Goal: Information Seeking & Learning: Learn about a topic

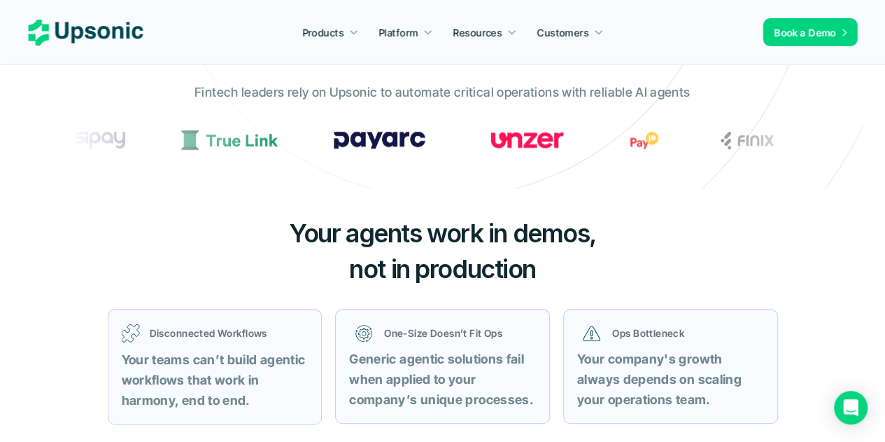
scroll to position [531, 0]
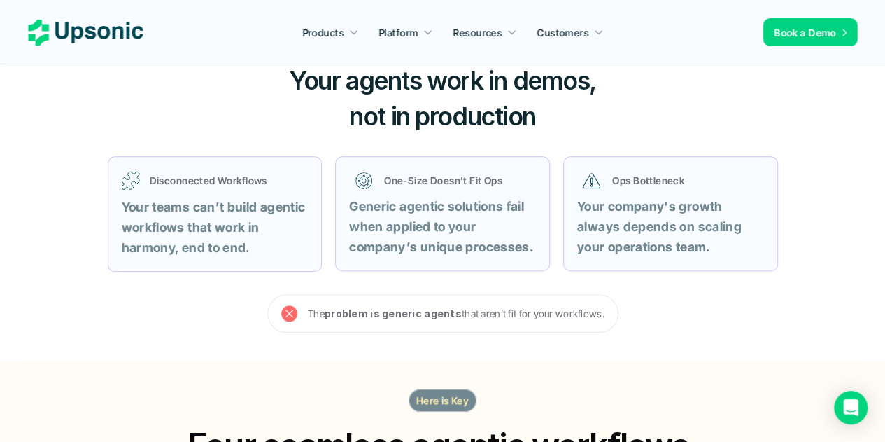
click at [354, 92] on span "Your agents work in demos," at bounding box center [442, 80] width 307 height 31
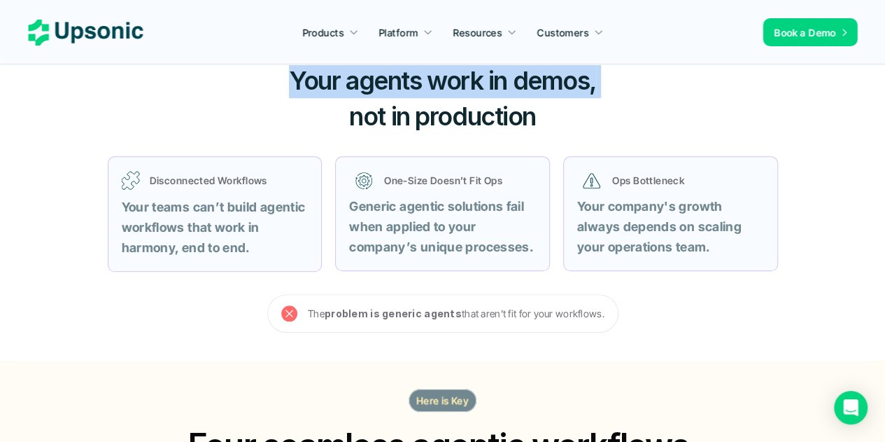
click at [354, 92] on span "Your agents work in demos," at bounding box center [442, 80] width 307 height 31
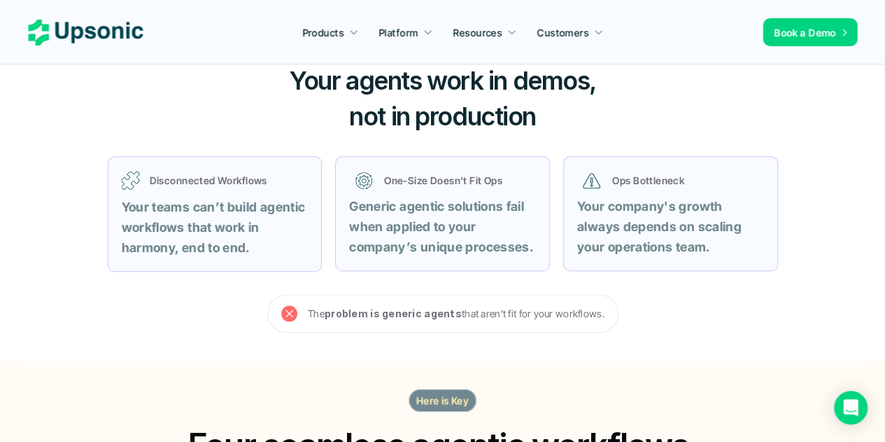
click at [196, 232] on strong "Your teams can’t build agentic workflows that work in harmony, end to end." at bounding box center [215, 226] width 187 height 55
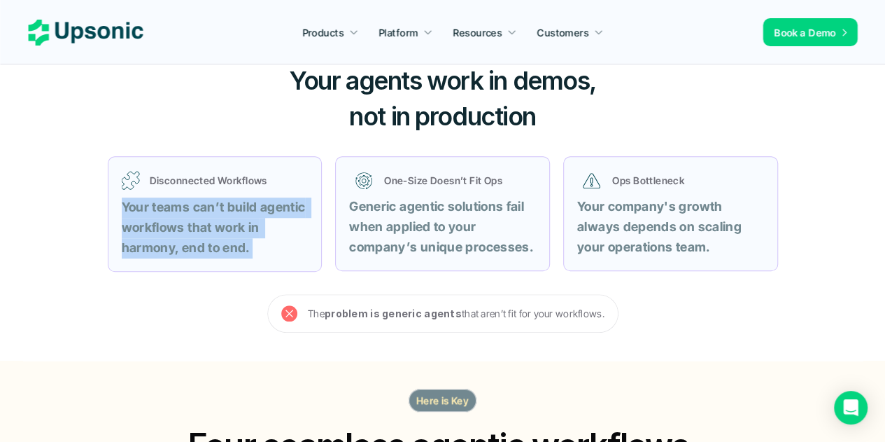
click at [196, 232] on strong "Your teams can’t build agentic workflows that work in harmony, end to end." at bounding box center [215, 226] width 187 height 55
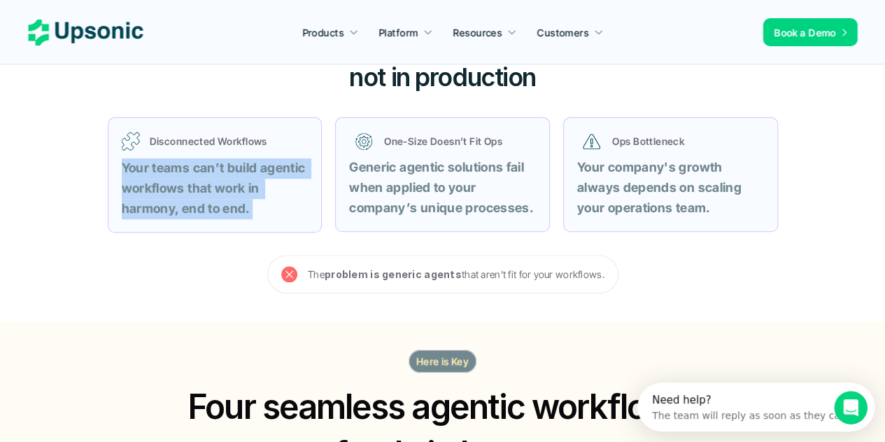
scroll to position [573, 0]
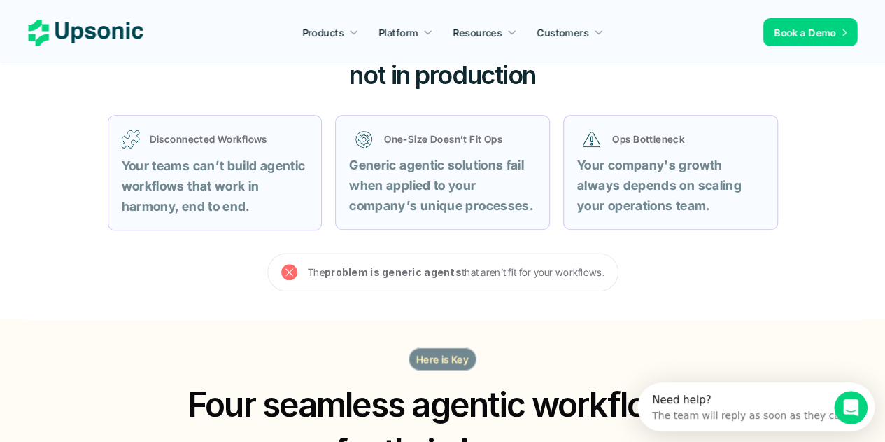
click at [407, 174] on p "Generic agentic solutions fail when applied to your company’s unique processes." at bounding box center [442, 185] width 187 height 60
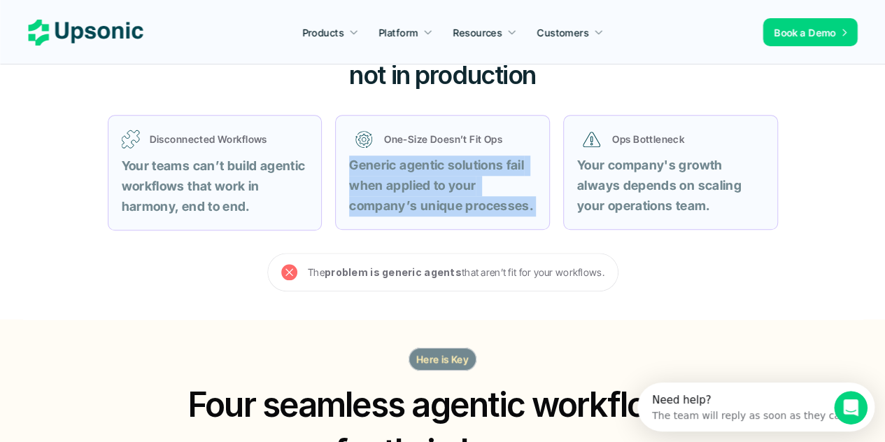
click at [407, 174] on p "Generic agentic solutions fail when applied to your company’s unique processes." at bounding box center [442, 185] width 187 height 60
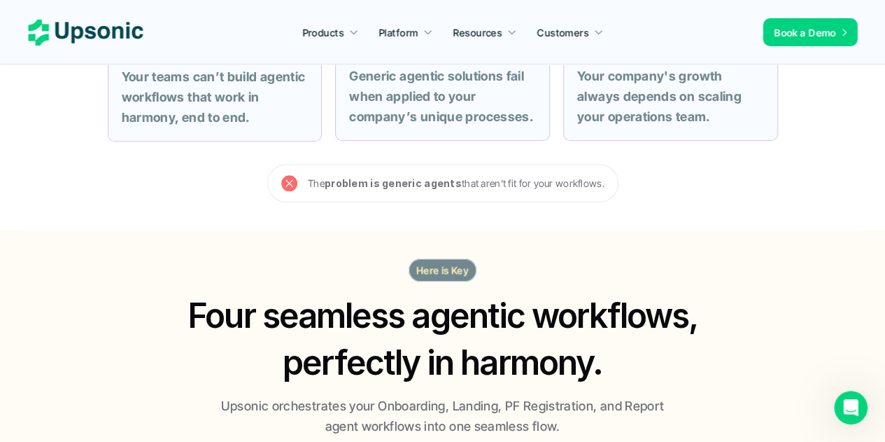
scroll to position [660, 0]
